Goal: Transaction & Acquisition: Purchase product/service

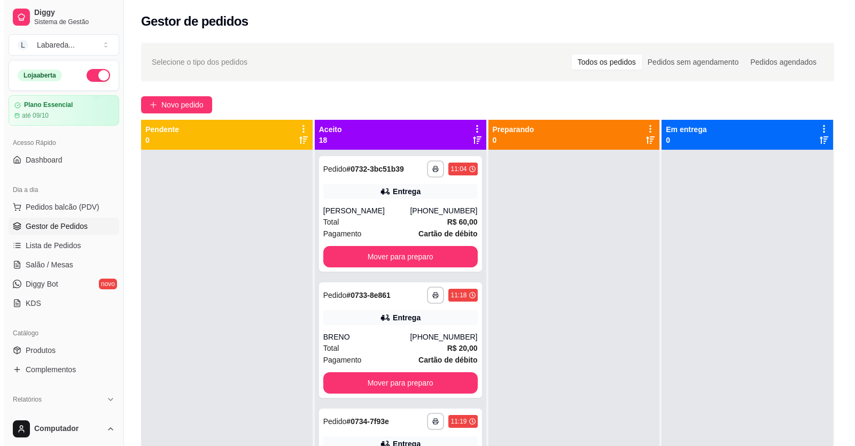
scroll to position [1205, 0]
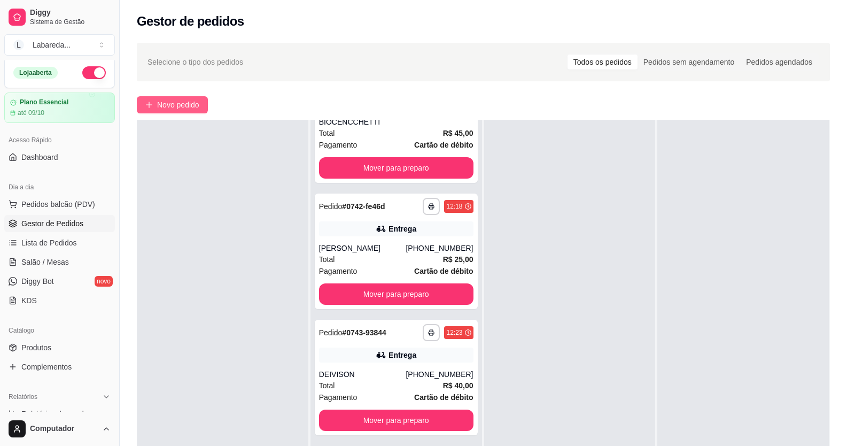
click at [196, 98] on button "Novo pedido" at bounding box center [172, 104] width 71 height 17
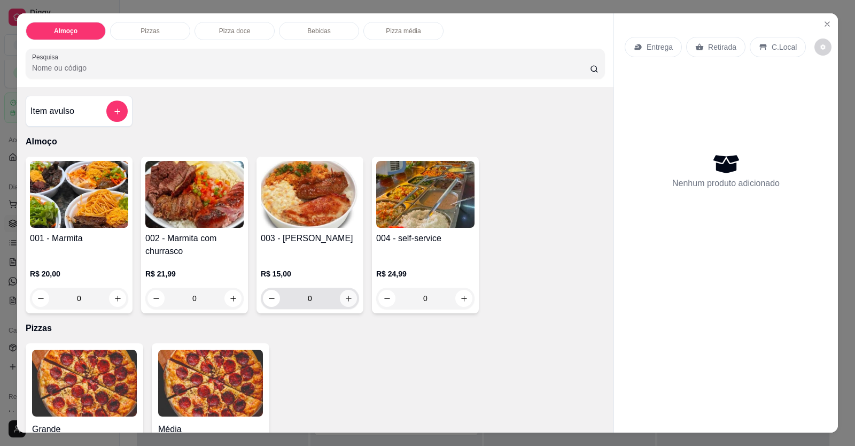
click at [343, 298] on button "increase-product-quantity" at bounding box center [348, 298] width 17 height 17
type input "1"
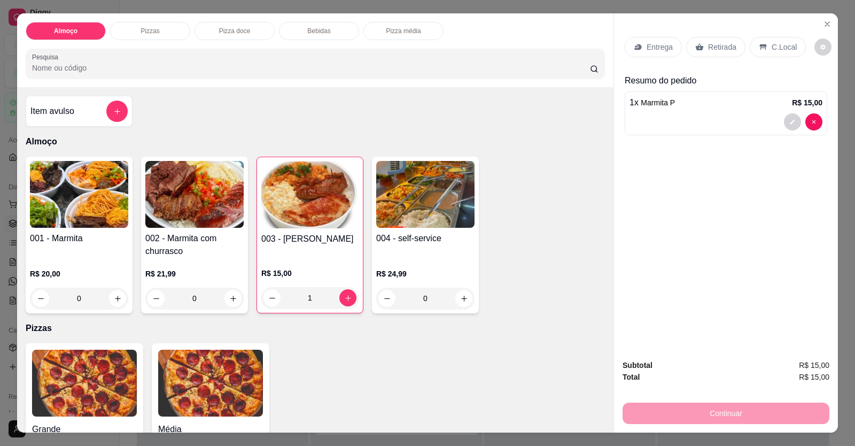
click at [655, 56] on div "Entrega" at bounding box center [653, 47] width 57 height 20
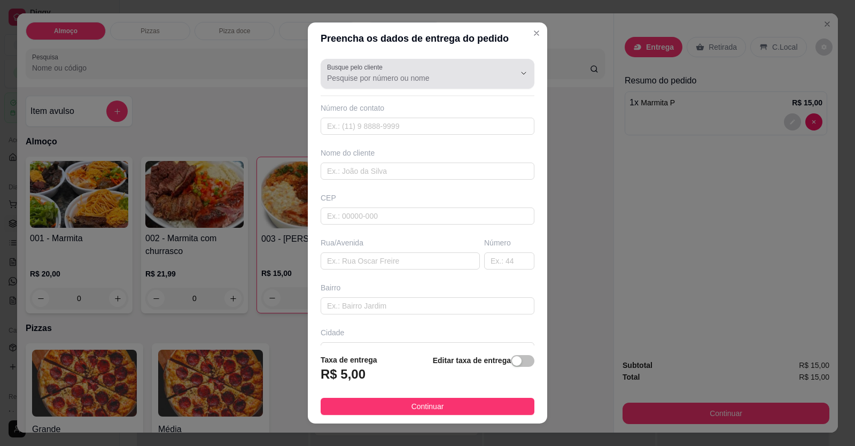
click at [412, 79] on input "Busque pelo cliente" at bounding box center [412, 78] width 171 height 11
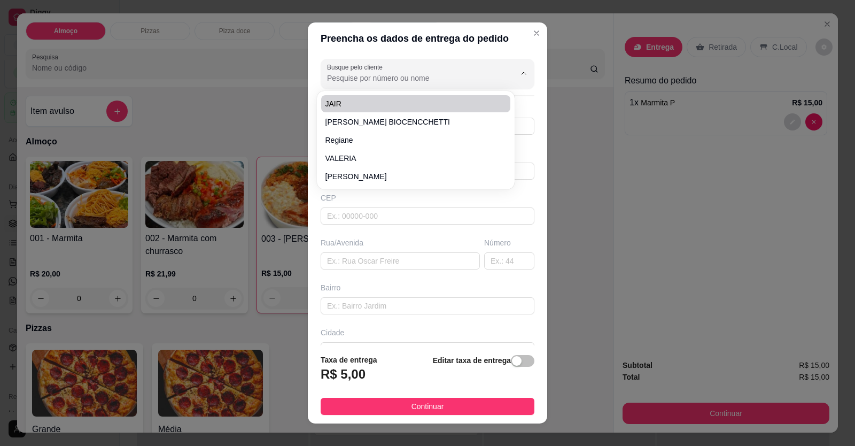
click at [435, 75] on input "Busque pelo cliente" at bounding box center [412, 78] width 171 height 11
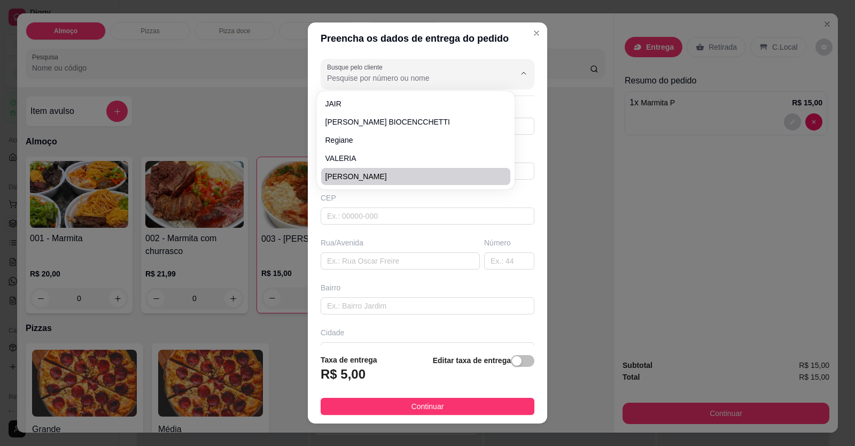
click at [416, 330] on div "Busque pelo cliente Número de contato Nome do cliente CEP Rua/[GEOGRAPHIC_DATA]" at bounding box center [427, 200] width 239 height 291
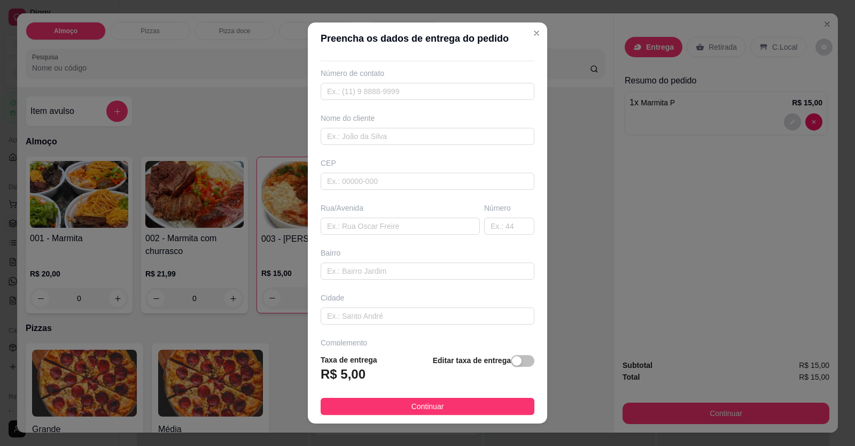
scroll to position [69, 0]
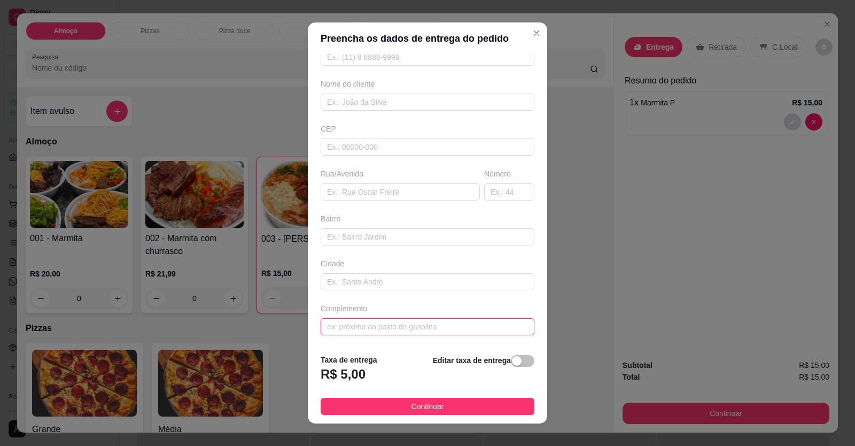
click at [415, 322] on input "text" at bounding box center [428, 326] width 214 height 17
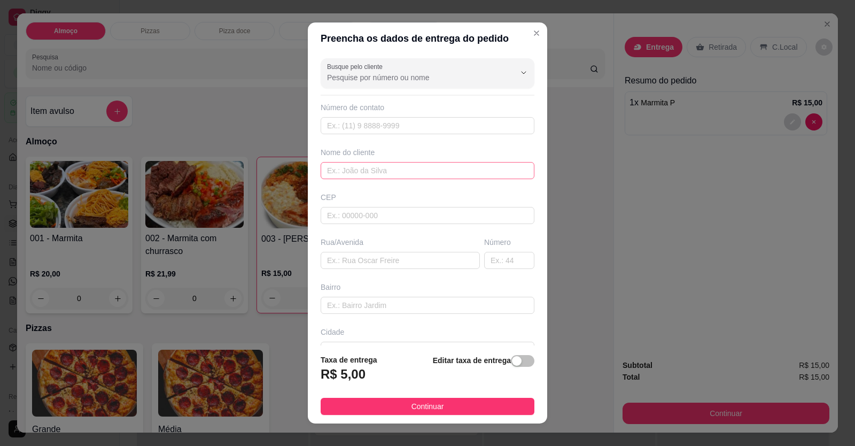
scroll to position [0, 0]
type input "AGA PNEUS"
click at [406, 179] on input "text" at bounding box center [428, 171] width 214 height 17
type input "GERENTE"
click at [438, 406] on button "Continuar" at bounding box center [428, 406] width 214 height 17
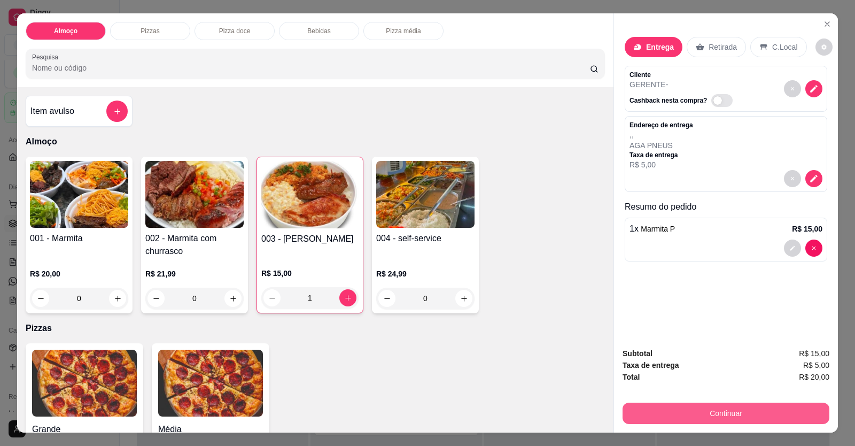
click at [687, 414] on button "Continuar" at bounding box center [726, 413] width 207 height 21
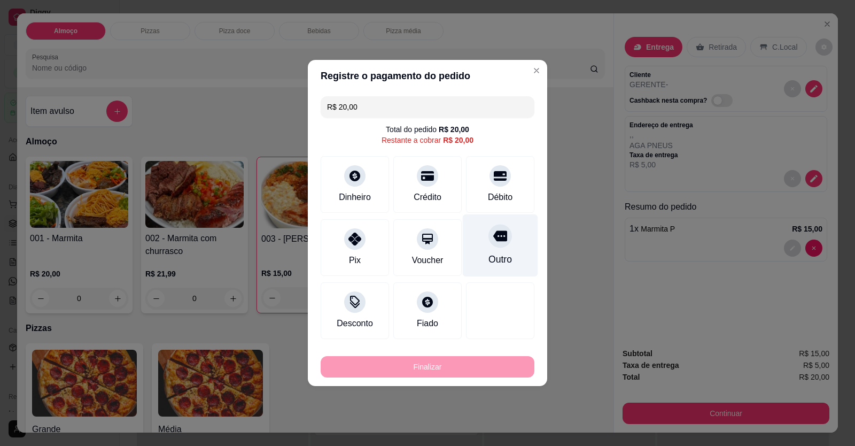
drag, startPoint x: 507, startPoint y: 191, endPoint x: 502, endPoint y: 196, distance: 7.6
click at [507, 191] on div "Débito" at bounding box center [500, 184] width 68 height 57
type input "R$ 0,00"
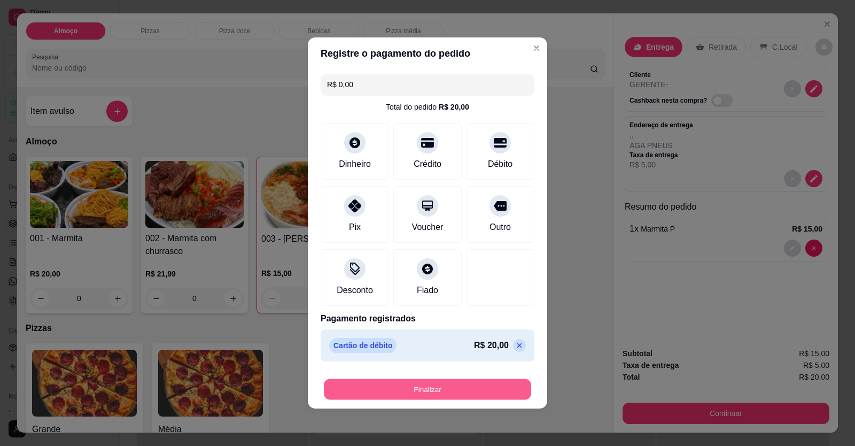
click at [461, 385] on button "Finalizar" at bounding box center [427, 389] width 207 height 21
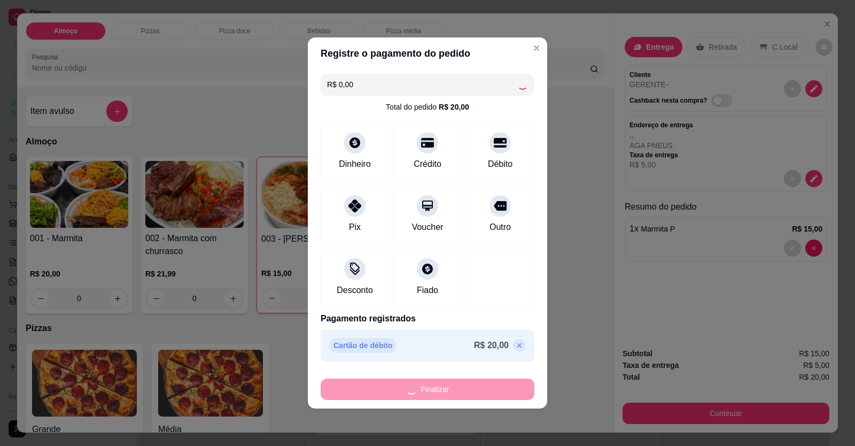
type input "0"
type input "-R$ 20,00"
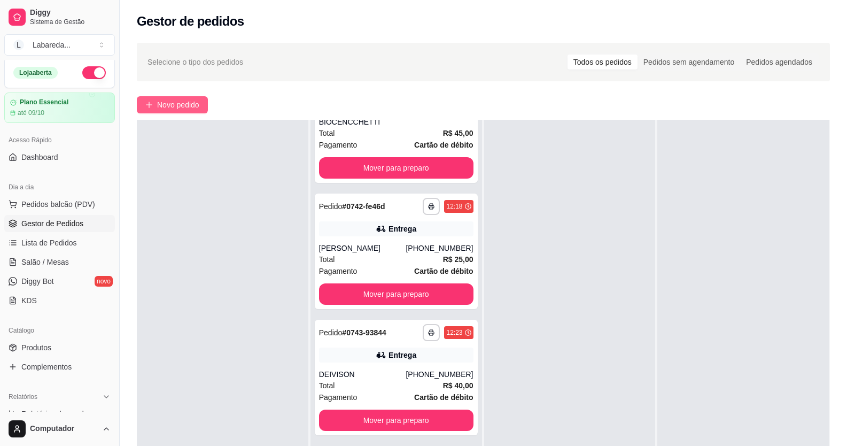
click at [173, 110] on span "Novo pedido" at bounding box center [178, 105] width 42 height 12
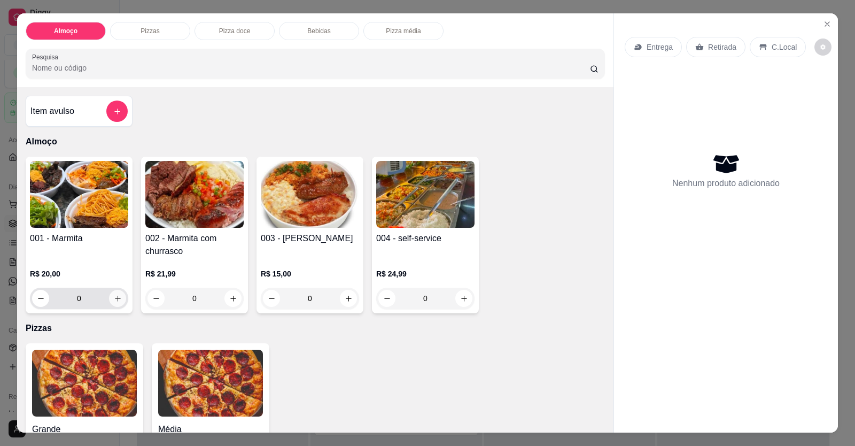
click at [121, 300] on button "increase-product-quantity" at bounding box center [117, 298] width 17 height 17
type input "1"
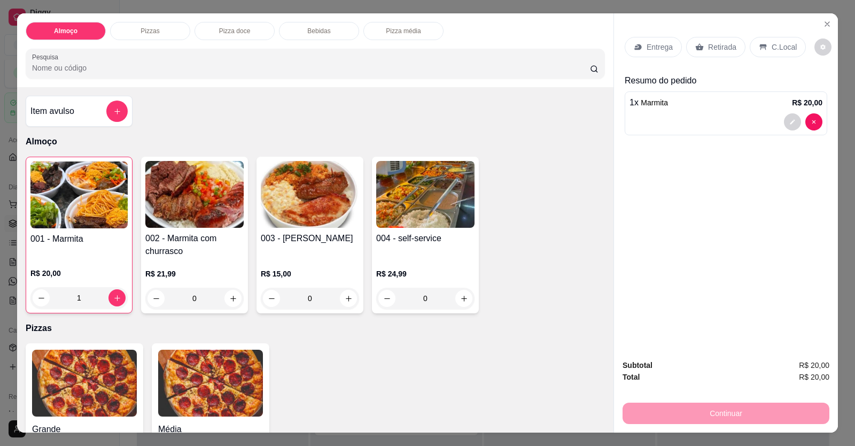
click at [652, 57] on div "Entrega" at bounding box center [653, 47] width 57 height 20
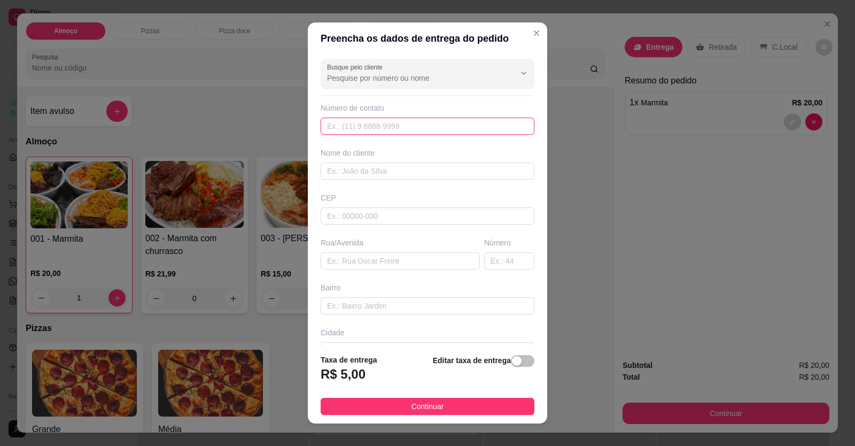
click at [416, 132] on input "text" at bounding box center [428, 126] width 214 height 17
click at [435, 135] on div "Busque pelo cliente Número de contato Nome do cliente CEP Rua/[GEOGRAPHIC_DATA]" at bounding box center [427, 200] width 239 height 291
click at [351, 127] on input "text" at bounding box center [428, 126] width 214 height 17
click at [414, 120] on input "text" at bounding box center [428, 126] width 214 height 17
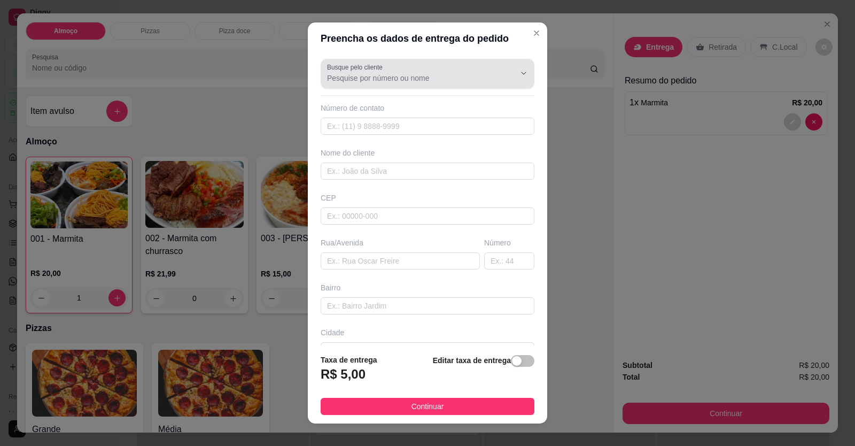
click at [359, 81] on input "Busque pelo cliente" at bounding box center [412, 78] width 171 height 11
type input "W"
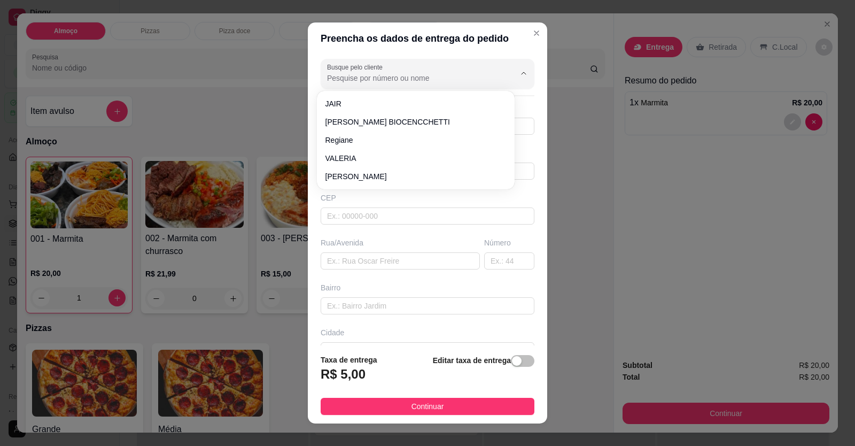
type input "W"
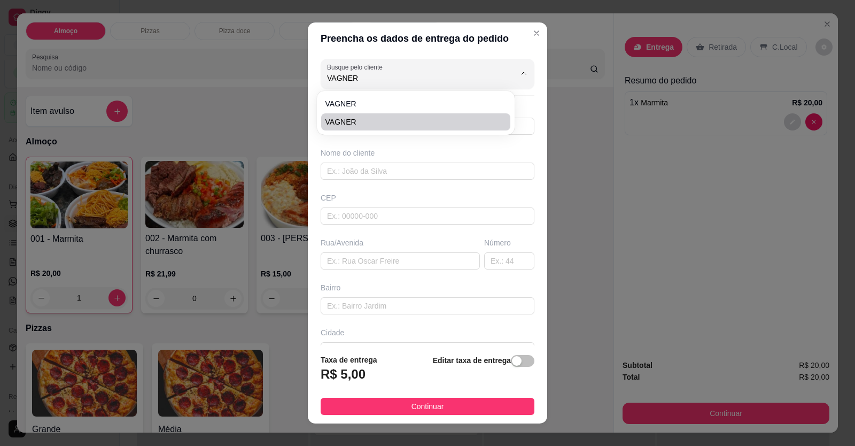
click at [335, 123] on span "VAGNER" at bounding box center [411, 122] width 170 height 11
type input "VAGNER"
type input "6196954210"
type input "VAGNER"
type input "LOCALIZAÇÃO"
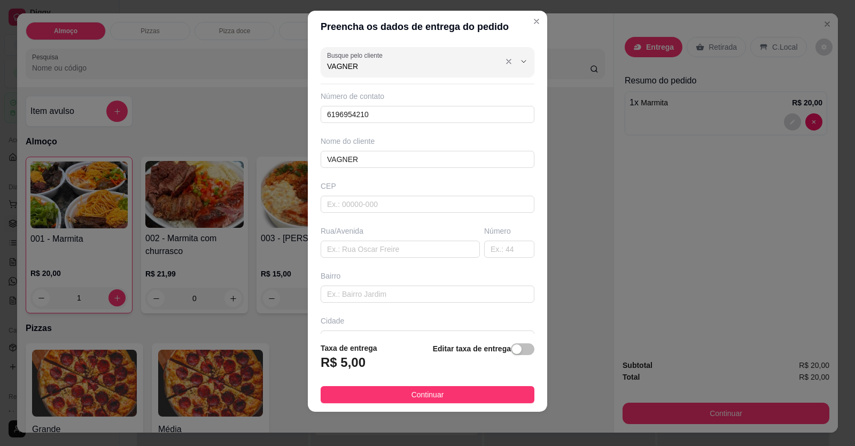
click at [398, 67] on input "VAGNER" at bounding box center [412, 66] width 171 height 11
type input "VAGNER"
click at [362, 87] on span "VAGNER" at bounding box center [411, 92] width 170 height 11
type input "61996954210"
type input "VAGNER"
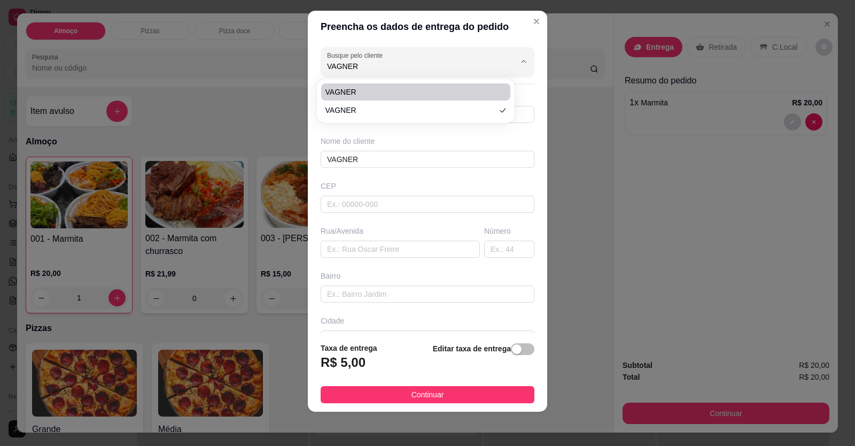
type input "LOCALIZAÇÃO"
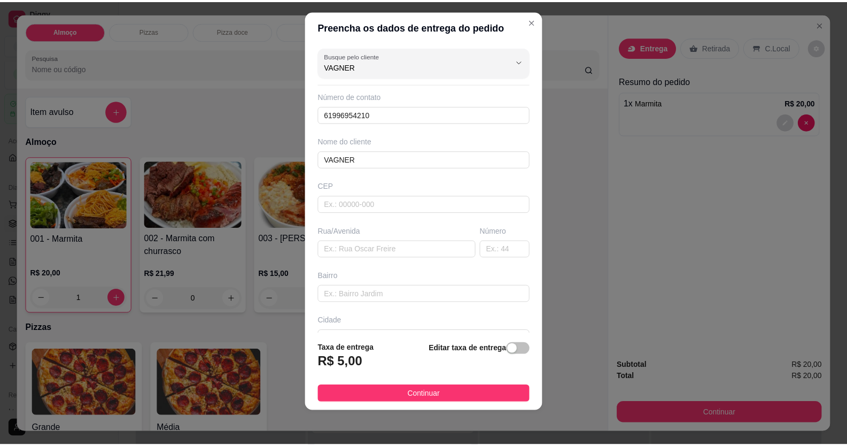
scroll to position [69, 0]
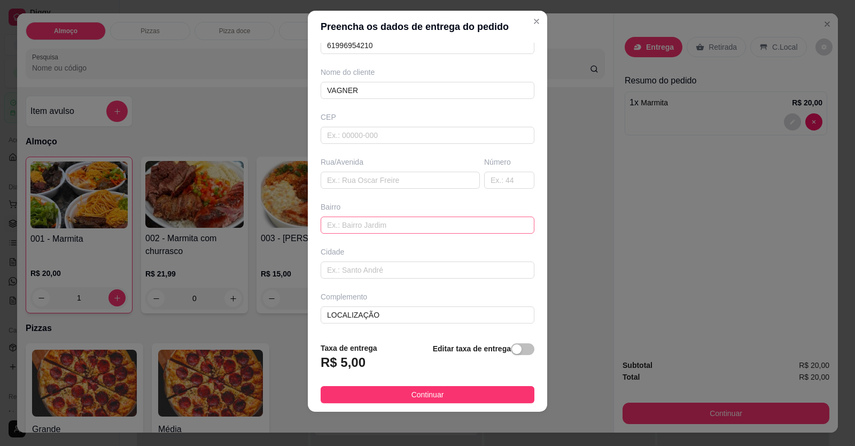
type input "VAGNER"
click at [368, 231] on input "text" at bounding box center [428, 224] width 214 height 17
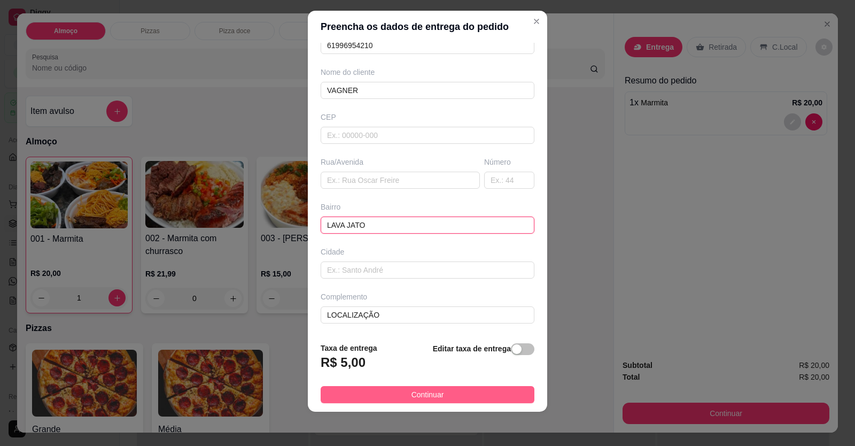
type input "LAVA JATO"
drag, startPoint x: 432, startPoint y: 390, endPoint x: 443, endPoint y: 391, distance: 10.7
click at [434, 390] on span "Continuar" at bounding box center [428, 395] width 33 height 12
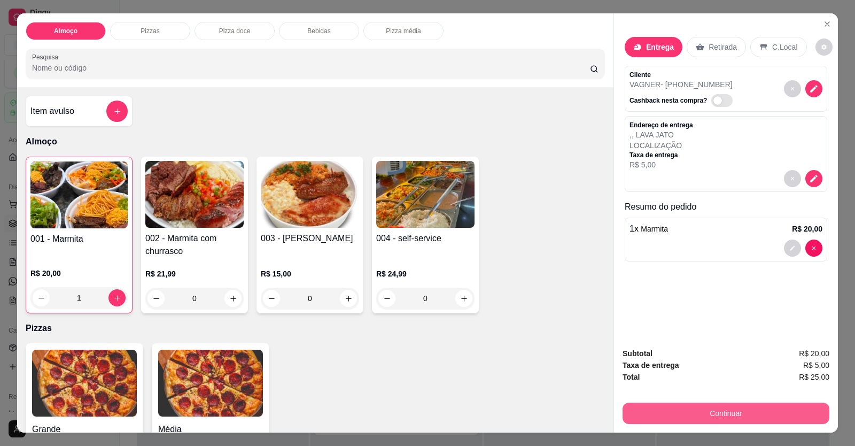
click at [736, 409] on button "Continuar" at bounding box center [726, 413] width 207 height 21
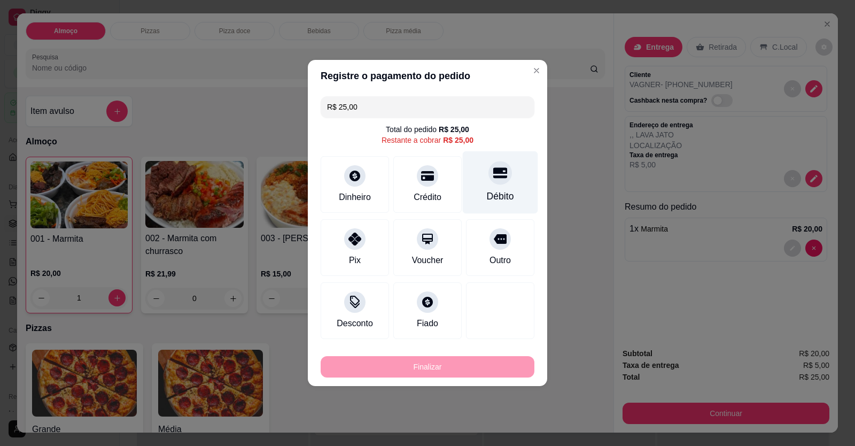
click at [494, 178] on icon at bounding box center [500, 173] width 14 height 14
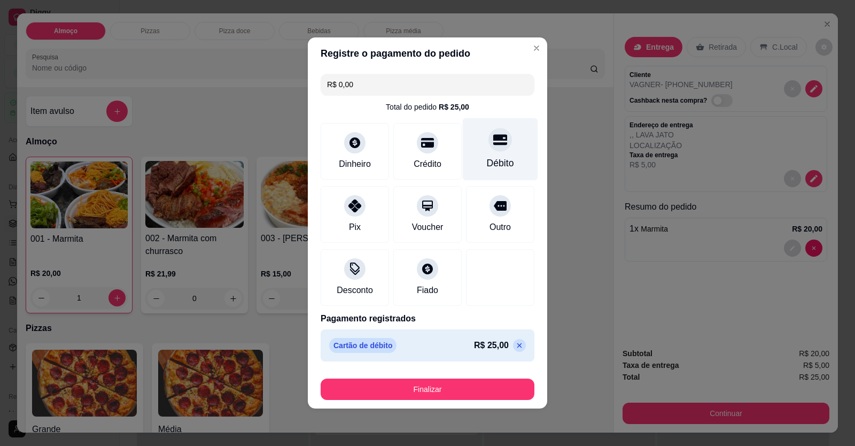
type input "R$ 0,00"
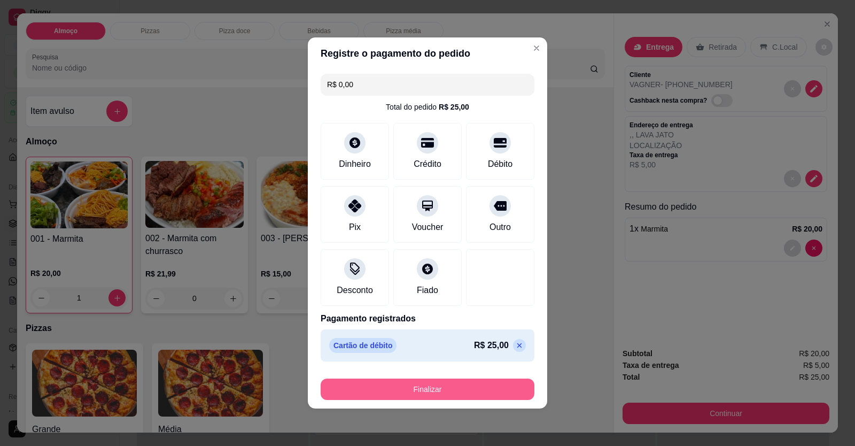
click at [477, 387] on button "Finalizar" at bounding box center [428, 388] width 214 height 21
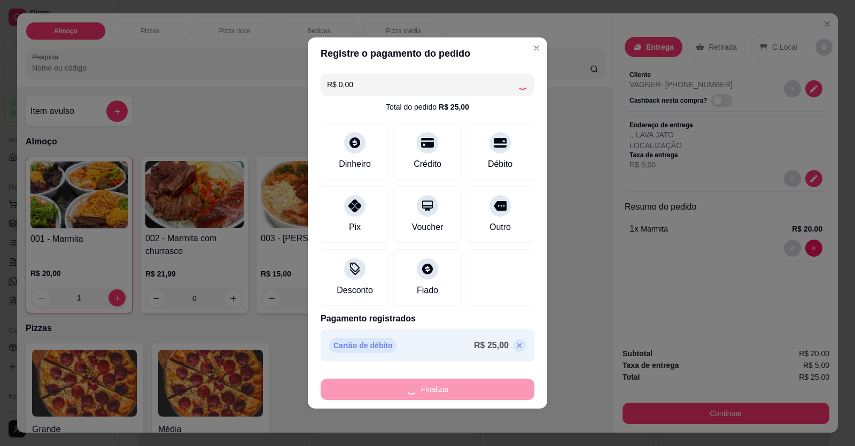
type input "0"
type input "-R$ 25,00"
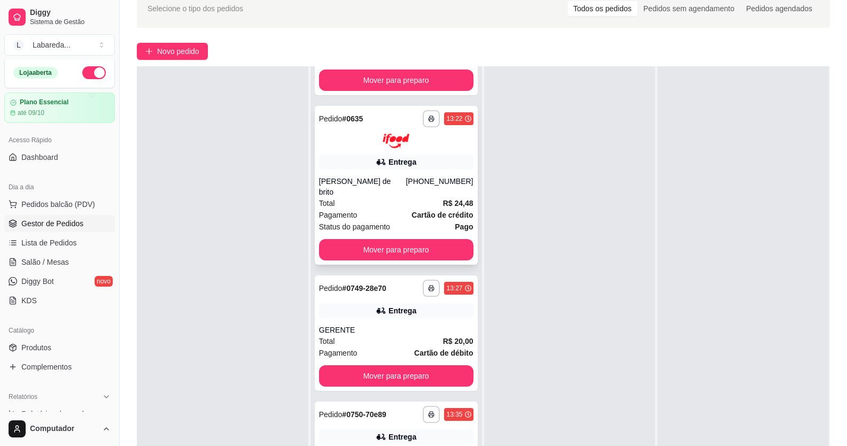
scroll to position [2142, 0]
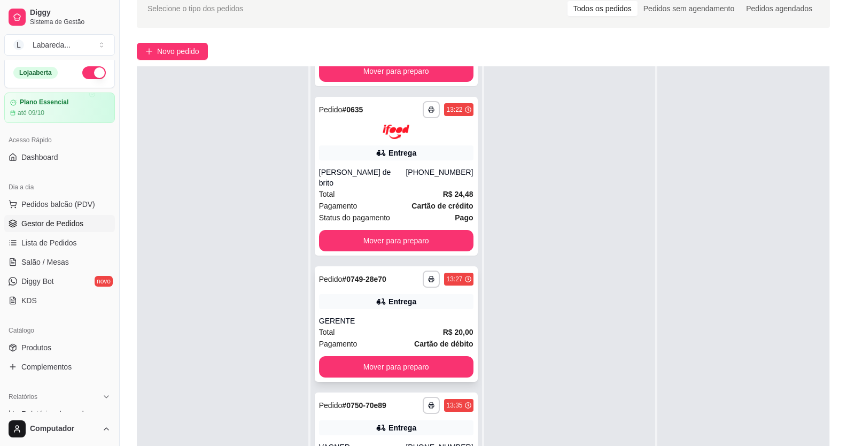
click at [367, 296] on div "Entrega" at bounding box center [396, 301] width 154 height 15
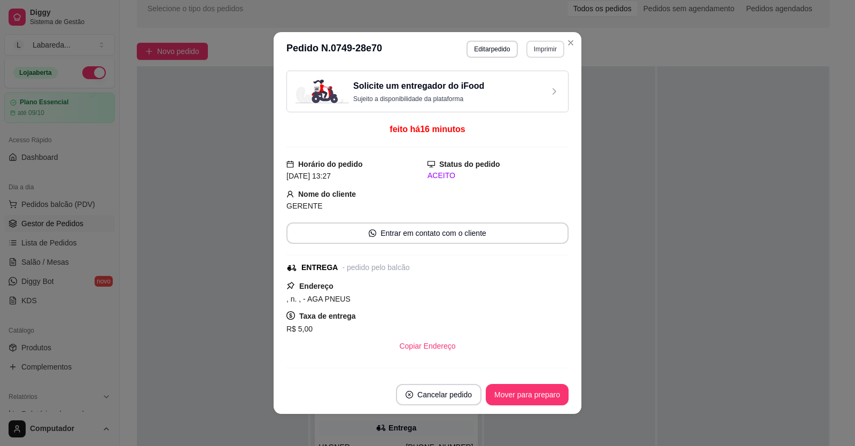
click at [536, 50] on button "Imprimir" at bounding box center [546, 49] width 38 height 17
click at [535, 51] on button "Imprimir" at bounding box center [545, 49] width 37 height 17
click at [528, 53] on button "Imprimir" at bounding box center [546, 49] width 38 height 17
click at [517, 84] on button "IMPRESSORA" at bounding box center [523, 86] width 78 height 17
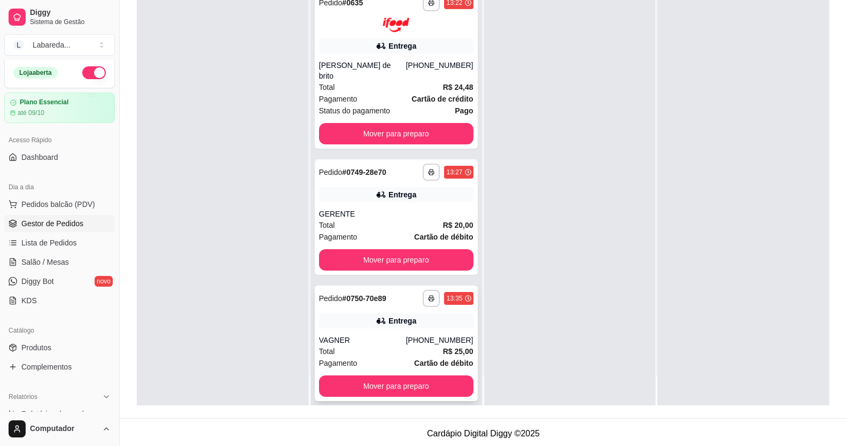
scroll to position [163, 0]
